Goal: Task Accomplishment & Management: Manage account settings

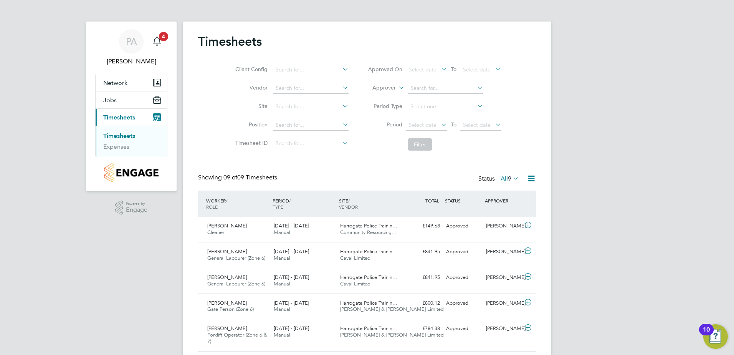
click at [114, 139] on link "Timesheets" at bounding box center [119, 135] width 32 height 7
click at [115, 137] on link "Timesheets" at bounding box center [119, 135] width 32 height 7
drag, startPoint x: 81, startPoint y: 1, endPoint x: 31, endPoint y: 15, distance: 52.3
click at [38, 26] on div "PA Pablo Afzal Notifications 4 Applications: Network Team Members Sites Jobs Va…" at bounding box center [367, 244] width 734 height 488
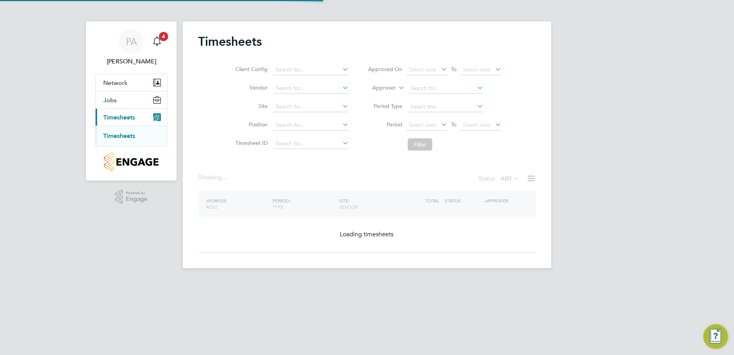
click at [112, 135] on link "Timesheets" at bounding box center [119, 135] width 32 height 7
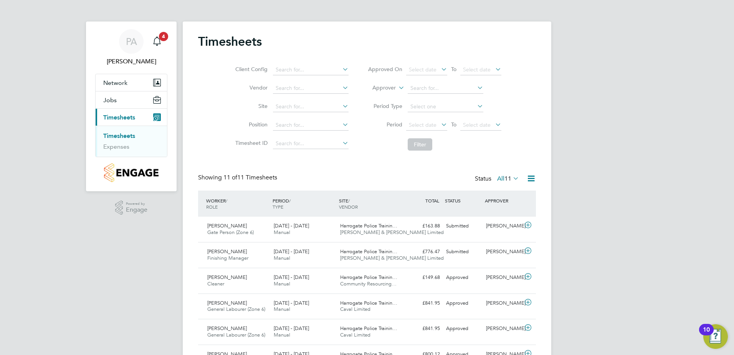
click at [119, 135] on link "Timesheets" at bounding box center [119, 135] width 32 height 7
click at [124, 136] on link "Timesheets" at bounding box center [119, 135] width 32 height 7
click at [316, 260] on div "18 - 24 Aug 2025 Manual" at bounding box center [304, 254] width 66 height 19
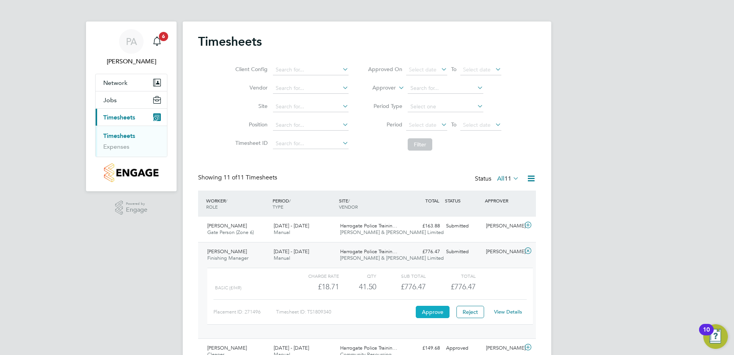
click at [434, 312] on button "Approve" at bounding box center [433, 312] width 34 height 12
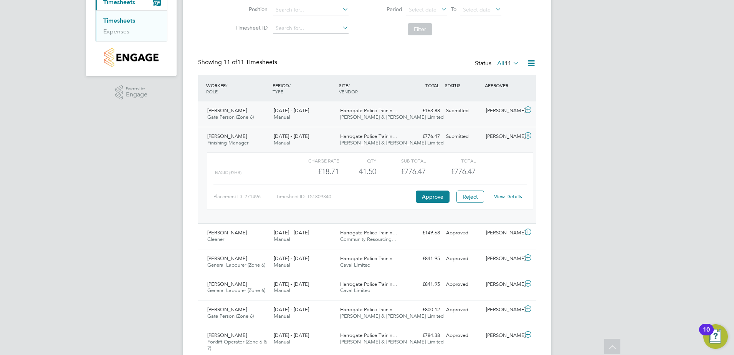
click at [389, 118] on span "Fawkes & Reece Limited" at bounding box center [392, 117] width 104 height 7
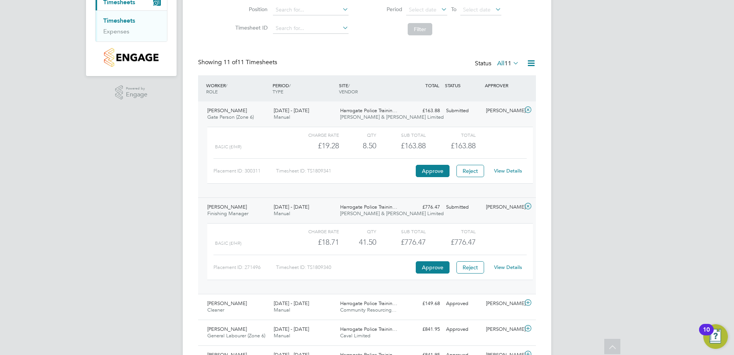
click at [507, 175] on div "View Details" at bounding box center [508, 171] width 38 height 12
click at [507, 172] on link "View Details" at bounding box center [508, 170] width 28 height 7
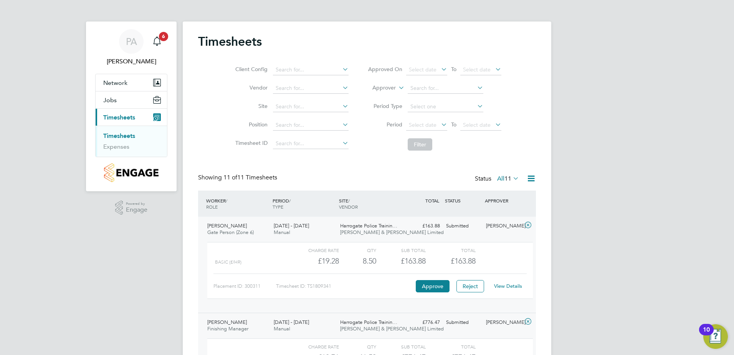
click at [126, 135] on link "Timesheets" at bounding box center [119, 135] width 32 height 7
click at [163, 42] on div "Main navigation" at bounding box center [156, 41] width 15 height 15
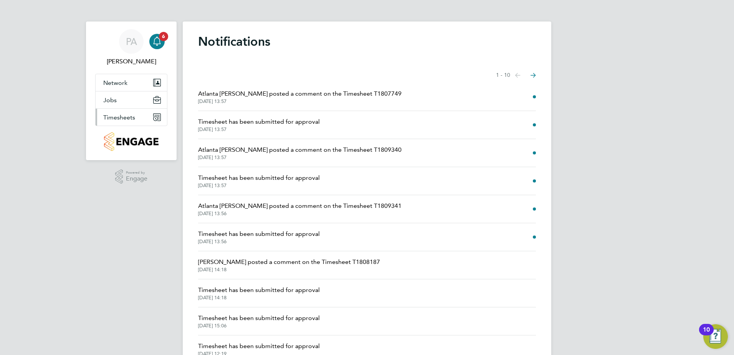
click at [124, 118] on span "Timesheets" at bounding box center [119, 117] width 32 height 7
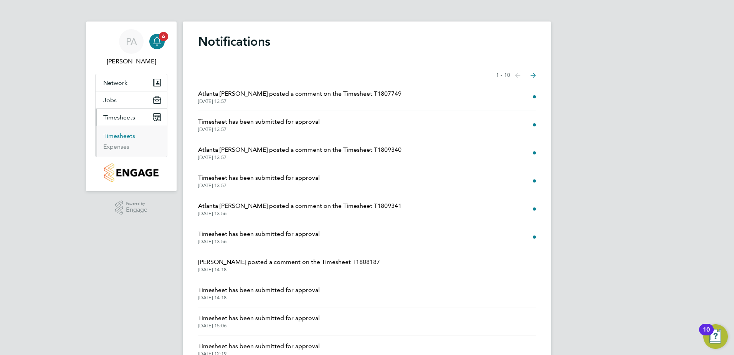
click at [127, 135] on link "Timesheets" at bounding box center [119, 135] width 32 height 7
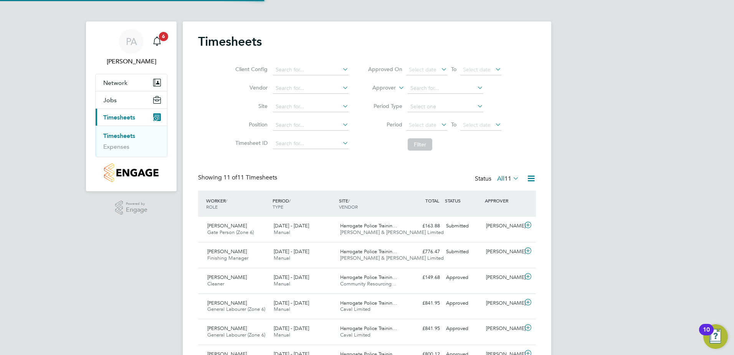
scroll to position [20, 67]
click at [456, 255] on div "Submitted" at bounding box center [463, 251] width 40 height 13
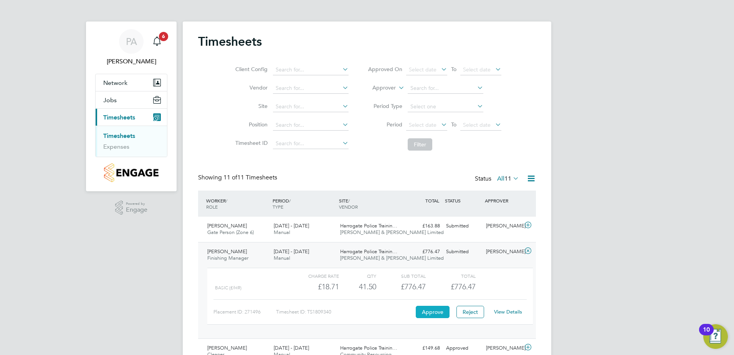
click at [439, 311] on button "Approve" at bounding box center [433, 312] width 34 height 12
click at [437, 310] on button "Approve" at bounding box center [433, 312] width 34 height 12
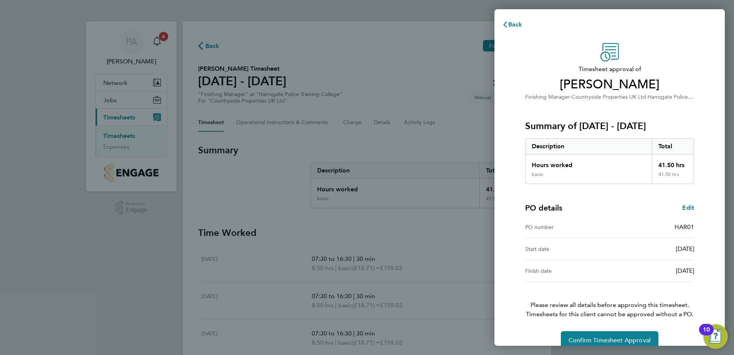
scroll to position [13, 0]
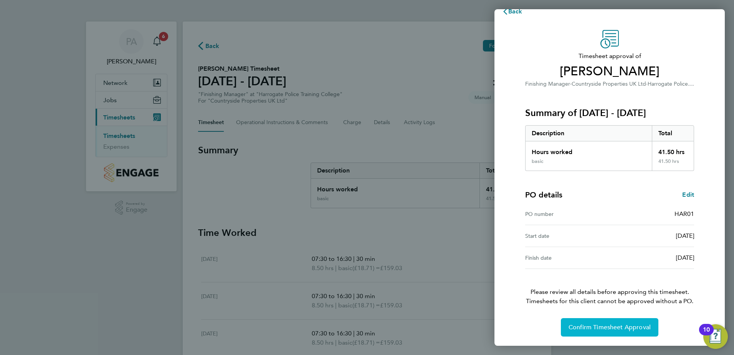
click at [600, 326] on span "Confirm Timesheet Approval" at bounding box center [610, 327] width 82 height 8
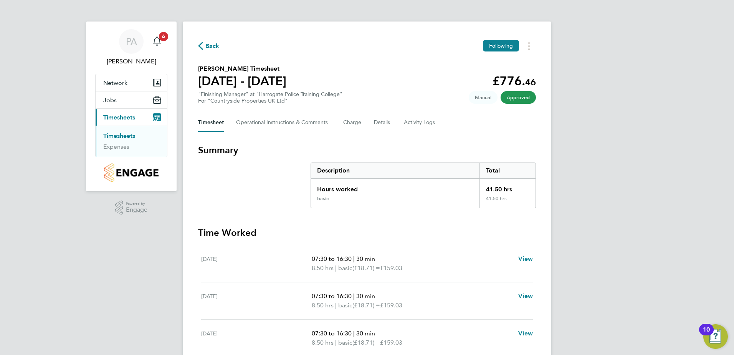
click at [524, 97] on span "Approved" at bounding box center [518, 97] width 35 height 13
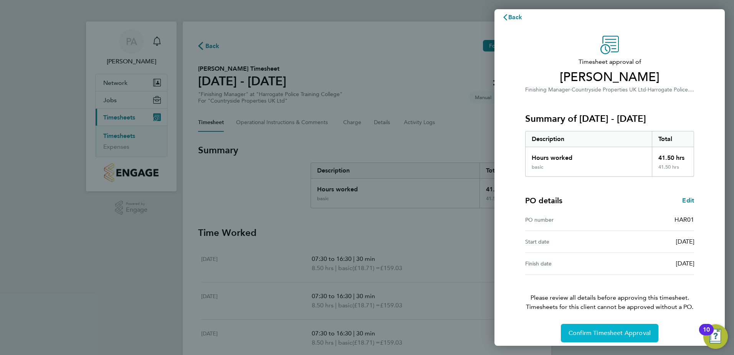
scroll to position [13, 0]
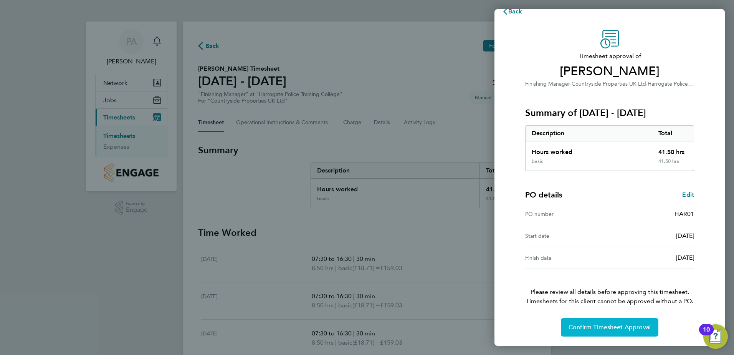
click at [618, 324] on span "Confirm Timesheet Approval" at bounding box center [610, 327] width 82 height 8
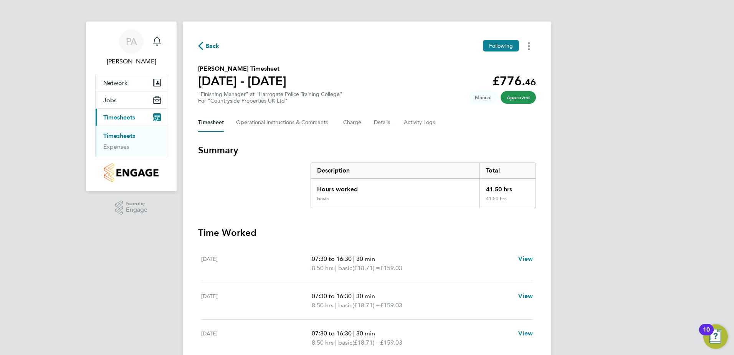
click at [529, 48] on icon "Timesheets Menu" at bounding box center [530, 46] width 2 height 8
click at [487, 106] on div "Back Following Download timesheet [PERSON_NAME] Timesheet [DATE] - [DATE] £776.…" at bounding box center [367, 264] width 369 height 484
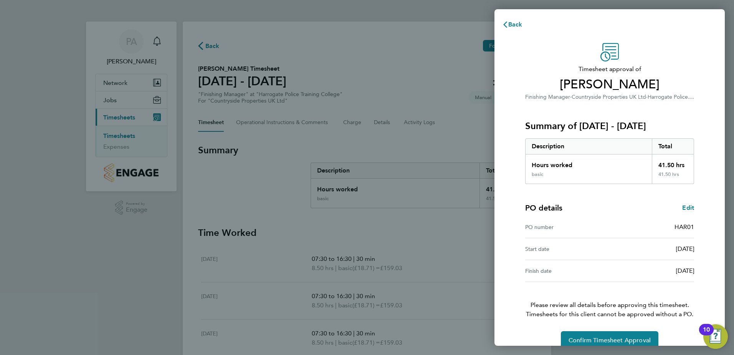
scroll to position [13, 0]
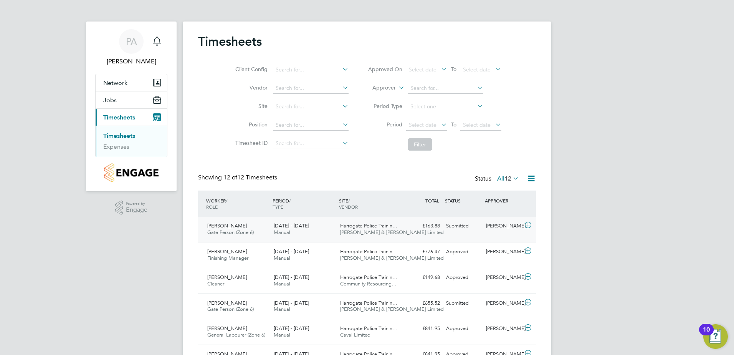
click at [237, 230] on span "Gate Person (Zone 6)" at bounding box center [230, 232] width 46 height 7
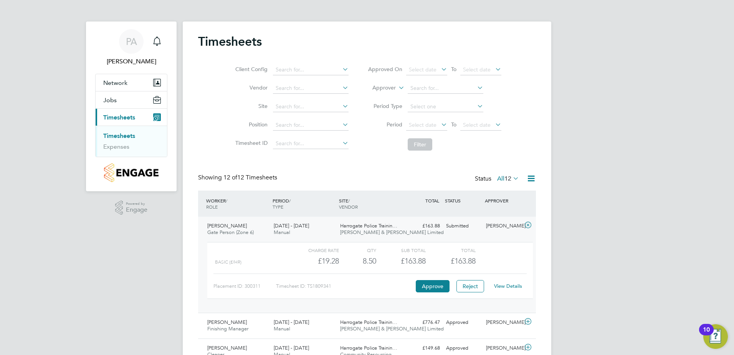
click at [504, 285] on link "View Details" at bounding box center [508, 286] width 28 height 7
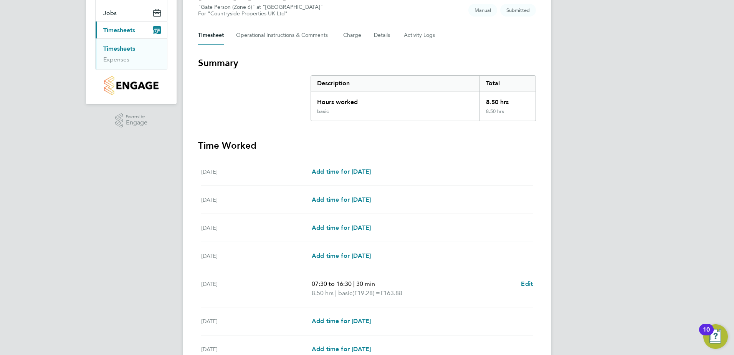
scroll to position [163, 0]
